Goal: Find specific page/section: Find specific page/section

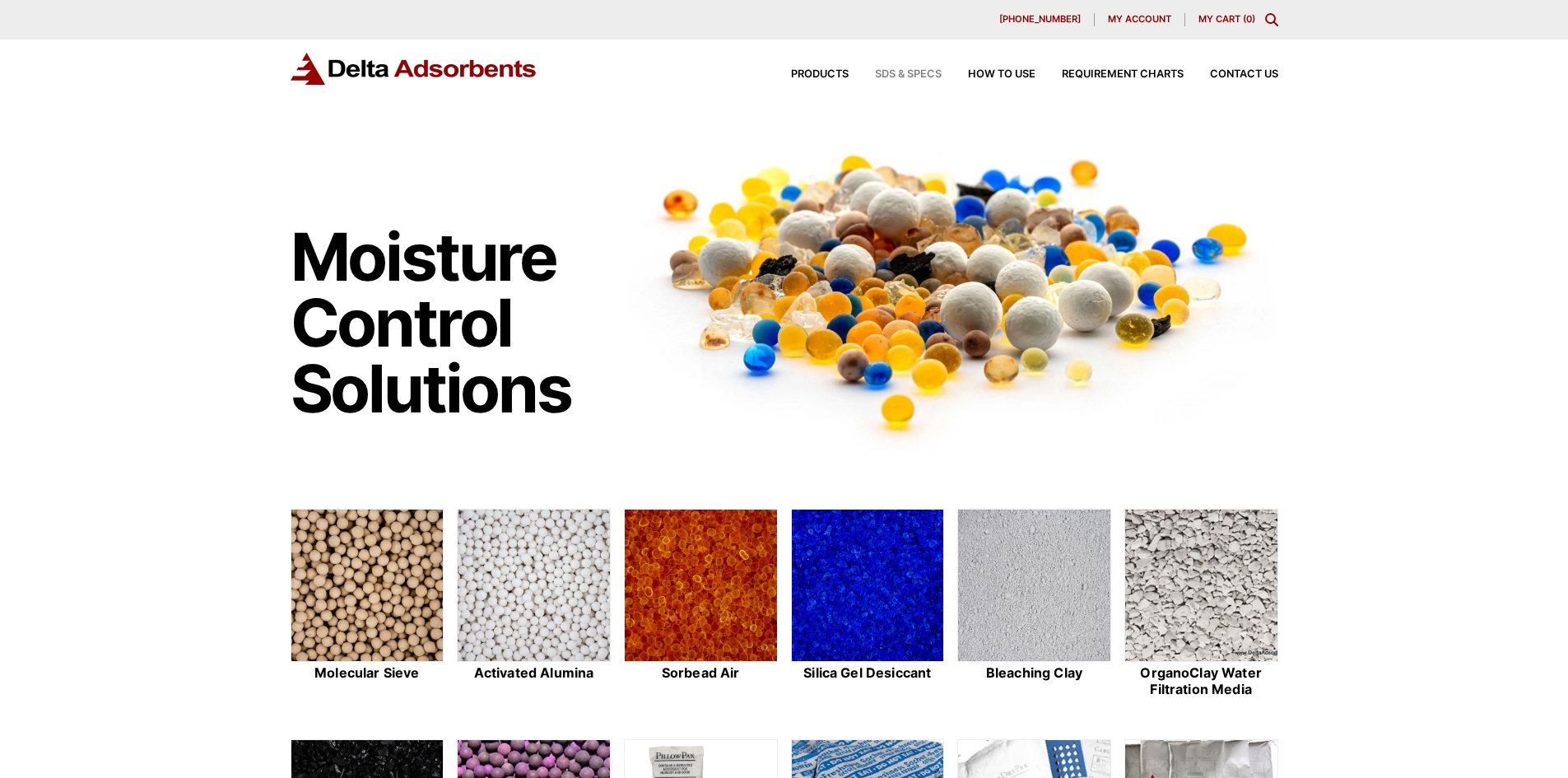
click at [879, 73] on span "SDS & SPECS" at bounding box center [908, 74] width 67 height 10
click at [818, 71] on span "Products" at bounding box center [819, 74] width 58 height 10
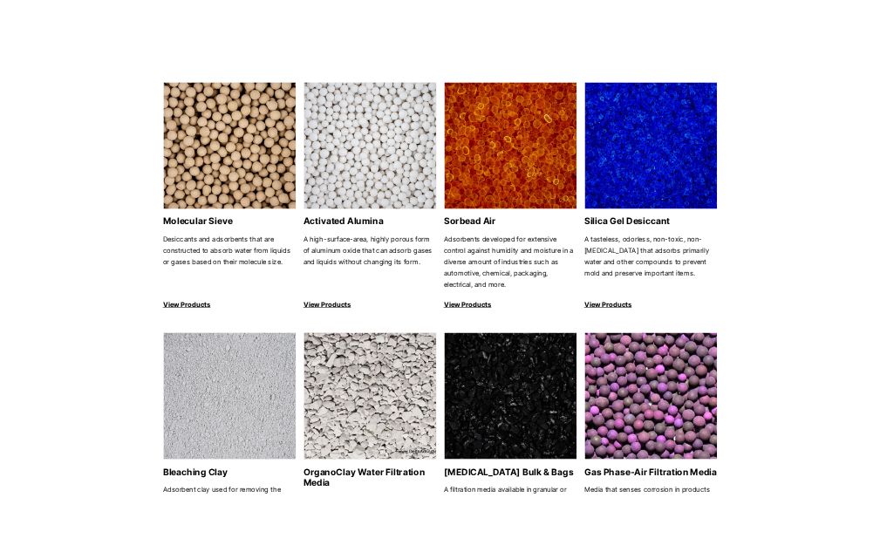
scroll to position [168, 0]
